Goal: Task Accomplishment & Management: Use online tool/utility

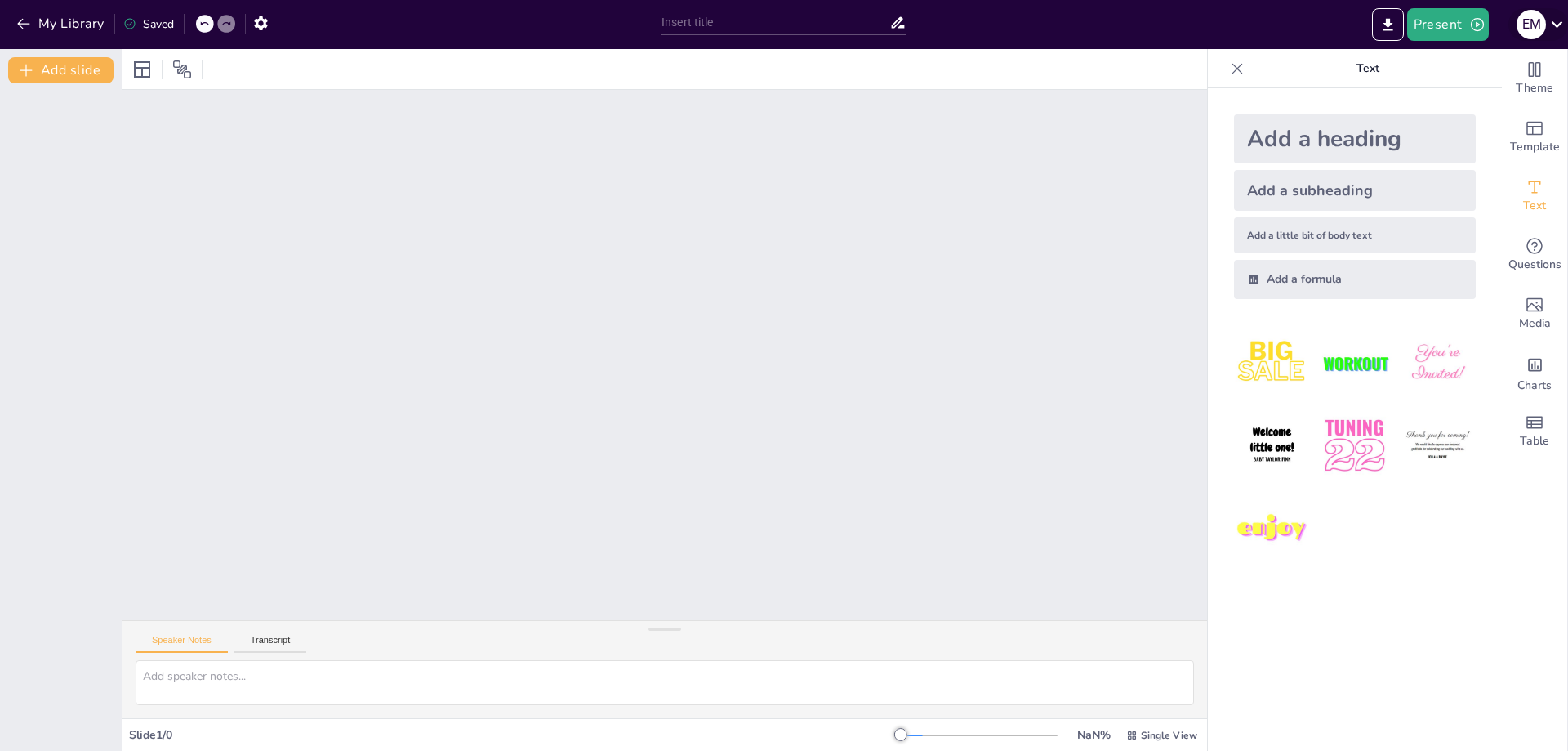
click at [1551, 29] on icon at bounding box center [1557, 24] width 22 height 22
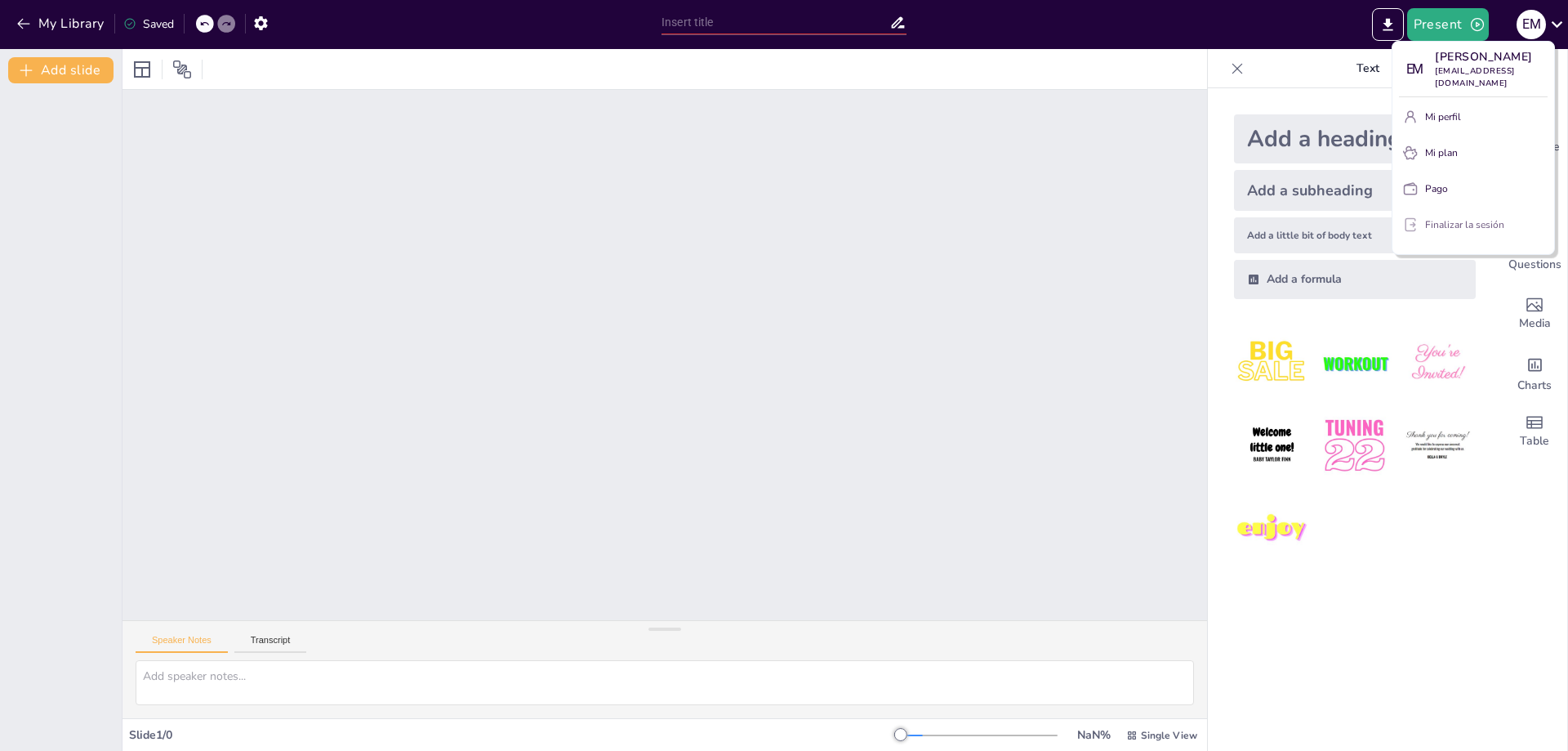
click at [1461, 224] on font "Finalizar la sesión" at bounding box center [1465, 224] width 79 height 13
click at [1460, 227] on font "Finalizar la sesión" at bounding box center [1465, 224] width 79 height 13
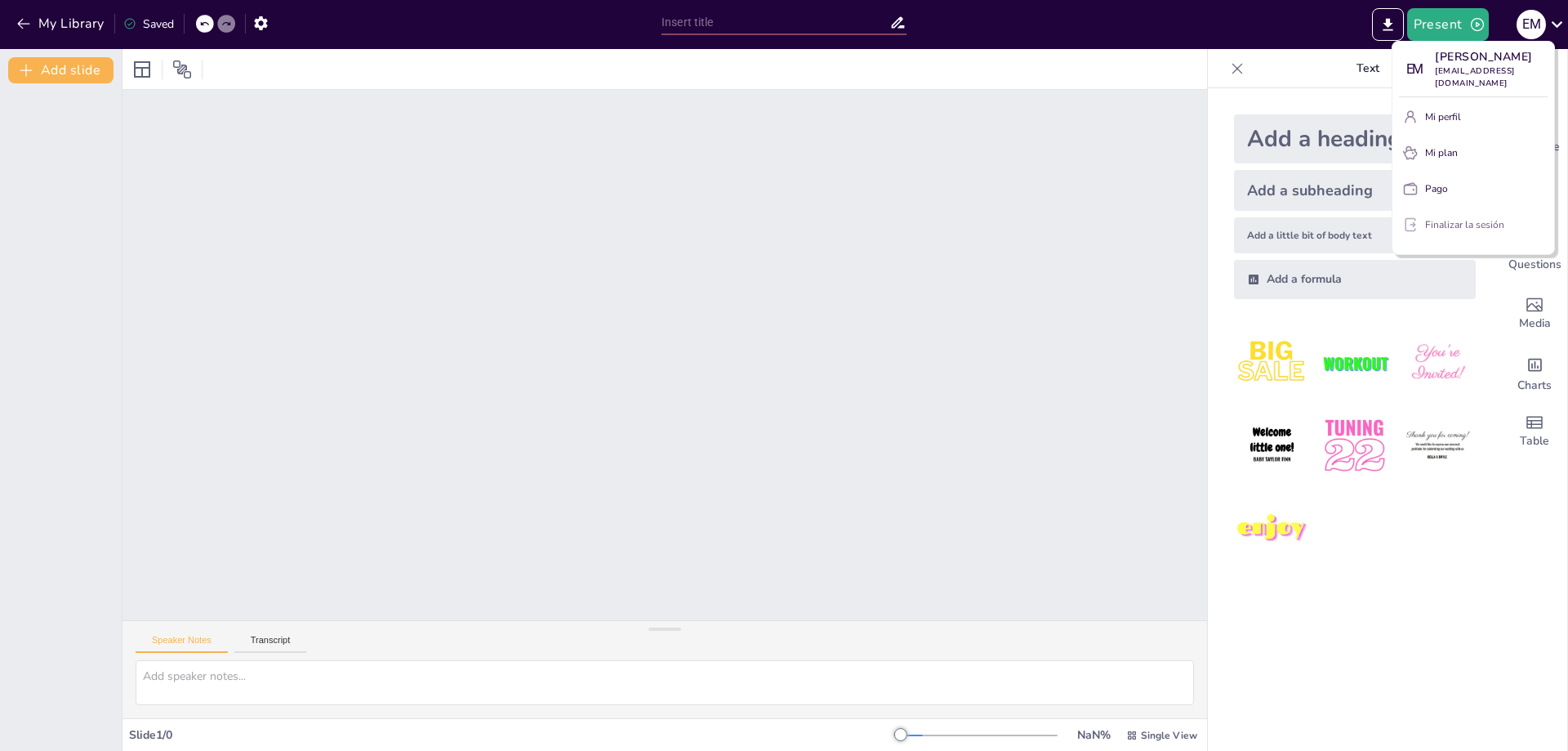
click at [1460, 227] on font "Finalizar la sesión" at bounding box center [1465, 224] width 79 height 13
